Goal: Navigation & Orientation: Find specific page/section

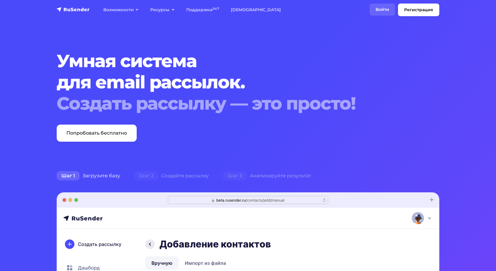
click at [381, 7] on link "Войти" at bounding box center [381, 10] width 25 height 12
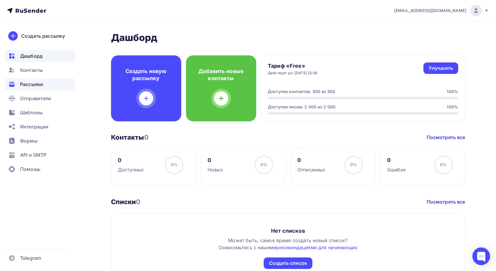
click at [47, 86] on div "Рассылки" at bounding box center [40, 84] width 70 height 12
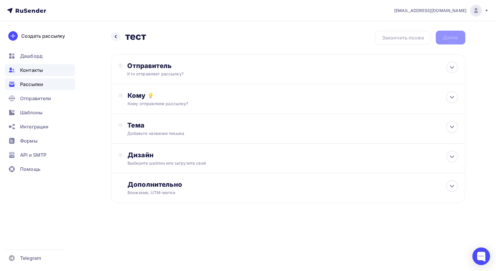
click at [43, 72] on div "Контакты" at bounding box center [40, 70] width 70 height 12
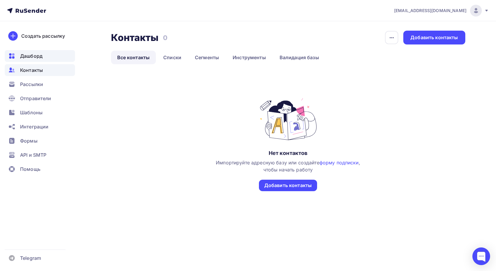
click at [40, 56] on span "Дашборд" at bounding box center [31, 56] width 22 height 7
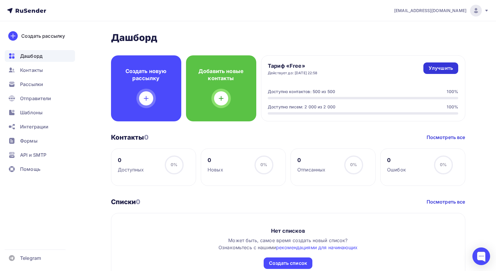
click at [431, 67] on div "Улучшить" at bounding box center [440, 68] width 24 height 7
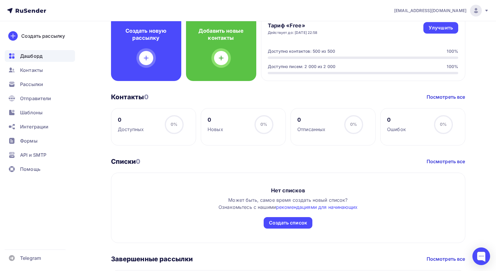
scroll to position [9, 0]
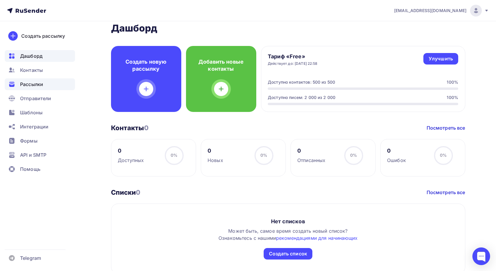
click at [53, 82] on div "Рассылки" at bounding box center [40, 84] width 70 height 12
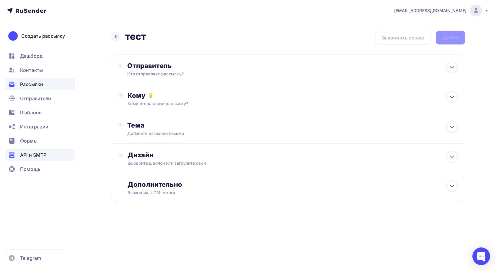
click at [59, 153] on div "API и SMTP" at bounding box center [40, 155] width 70 height 12
